Goal: Information Seeking & Learning: Find specific fact

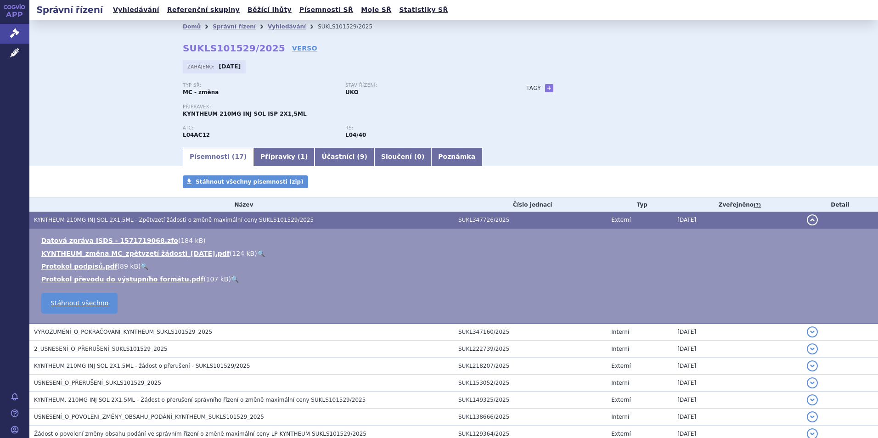
scroll to position [92, 0]
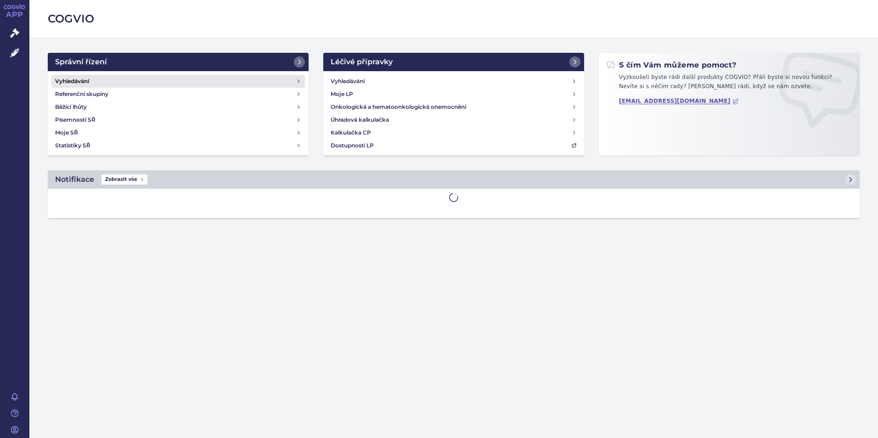
click at [82, 87] on link "Vyhledávání" at bounding box center [177, 81] width 253 height 13
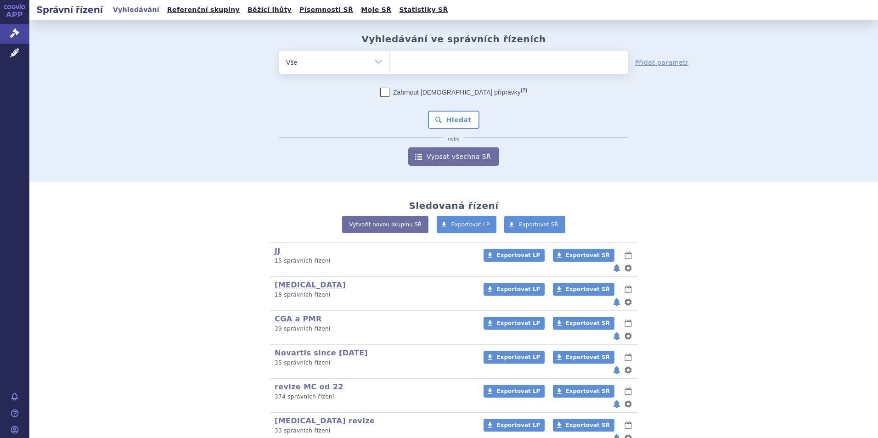
click at [452, 157] on link "Vypsat všechna SŘ" at bounding box center [453, 156] width 91 height 18
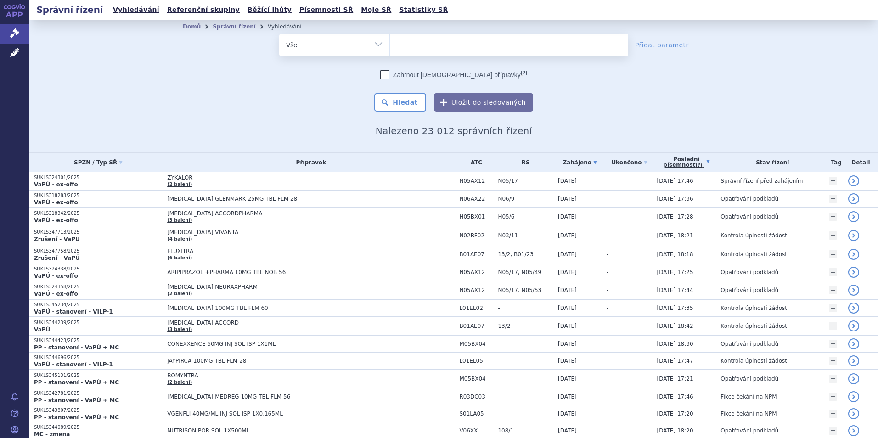
click at [701, 161] on link "Poslední písemnost (?)" at bounding box center [686, 162] width 59 height 19
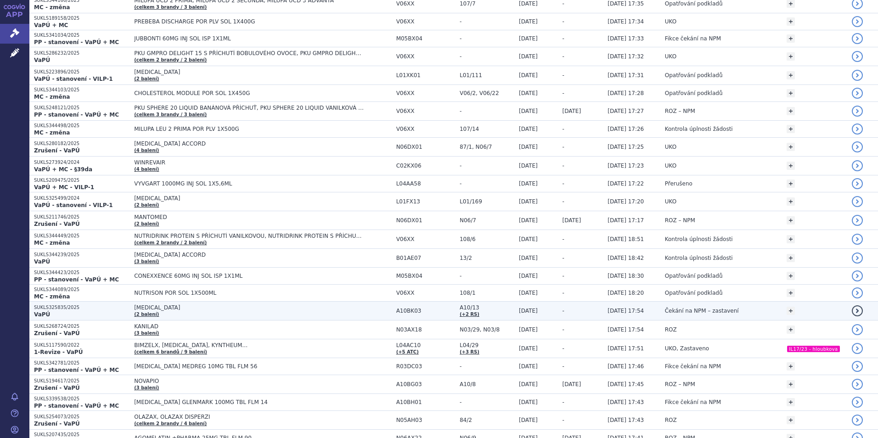
scroll to position [1285, 0]
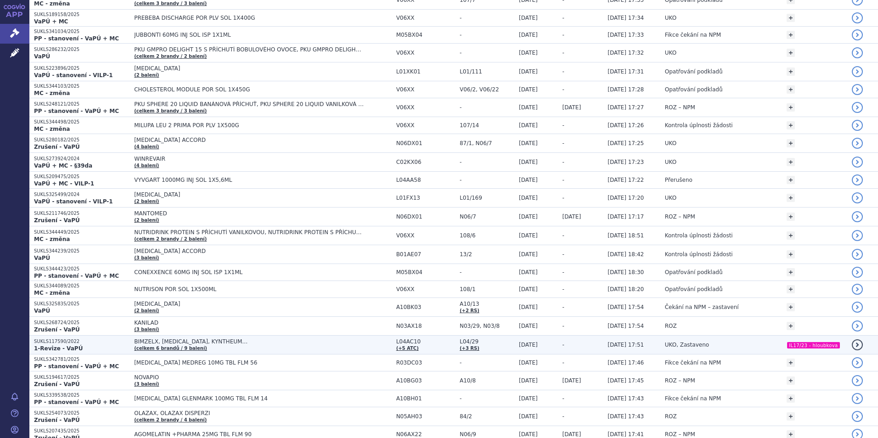
click at [325, 340] on span "BIMZELX, [MEDICAL_DATA], KYNTHEUM…" at bounding box center [249, 341] width 230 height 6
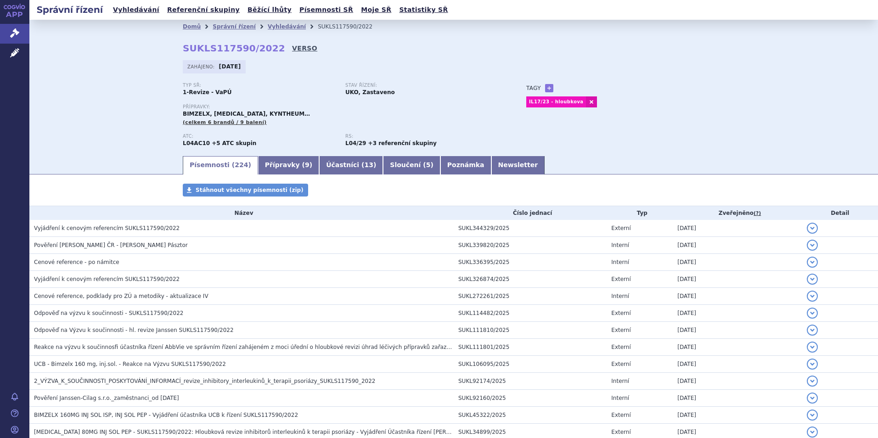
click at [292, 48] on link "VERSO" at bounding box center [304, 48] width 25 height 9
click at [226, 51] on strong "SUKLS117590/2022" at bounding box center [234, 48] width 102 height 11
copy h2 "SUKLS117590/2022"
